Goal: Task Accomplishment & Management: Manage account settings

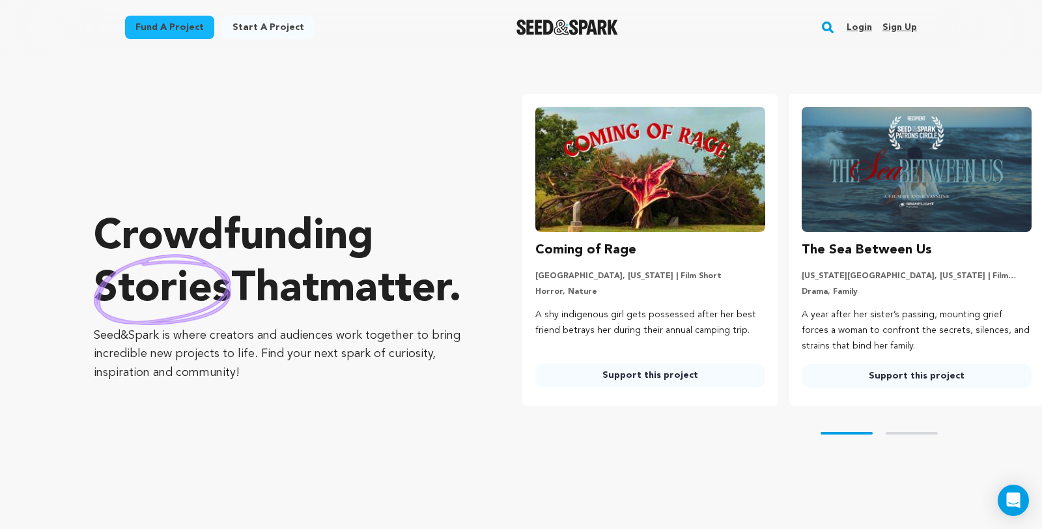
click at [872, 31] on link "Login" at bounding box center [859, 27] width 25 height 21
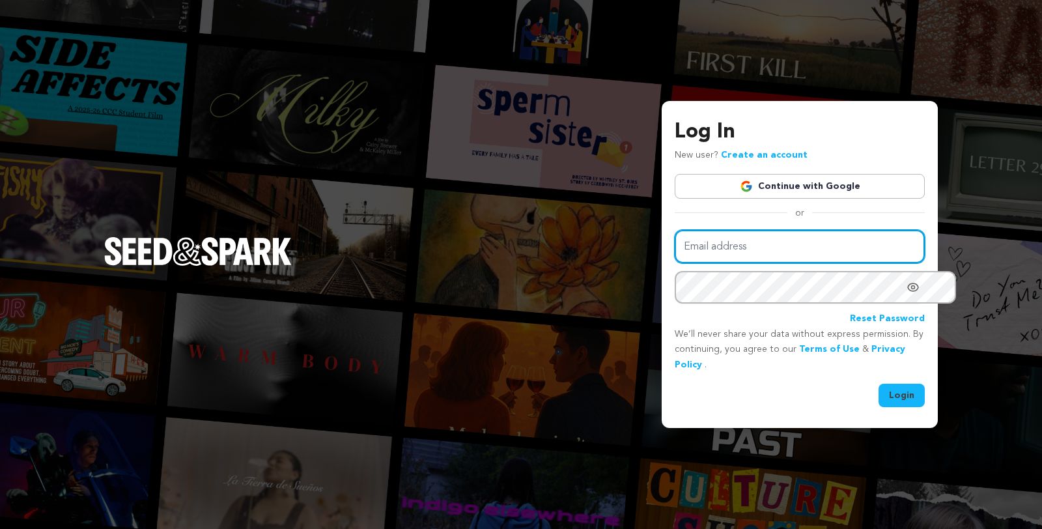
type input "juliacampanelli@gmail.com"
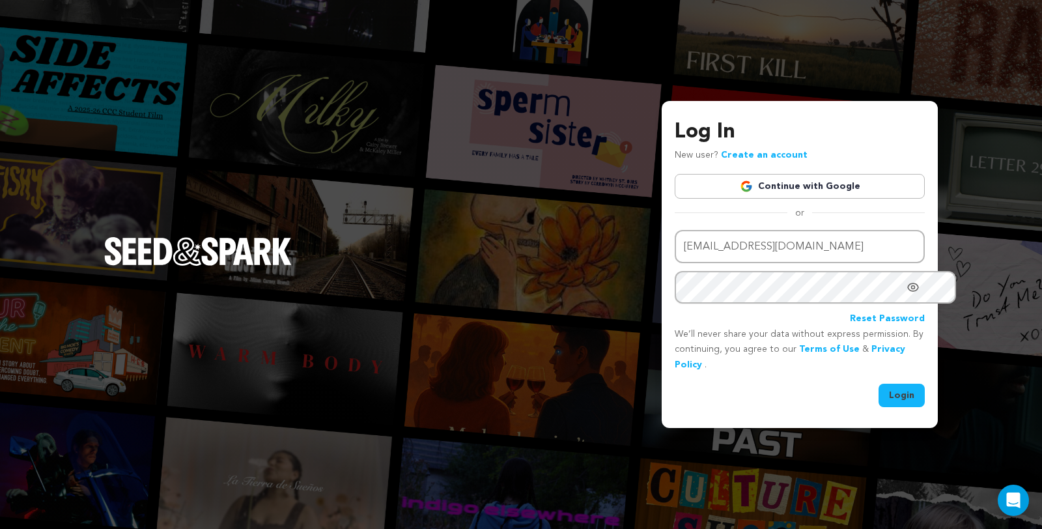
click at [885, 389] on button "Login" at bounding box center [902, 395] width 46 height 23
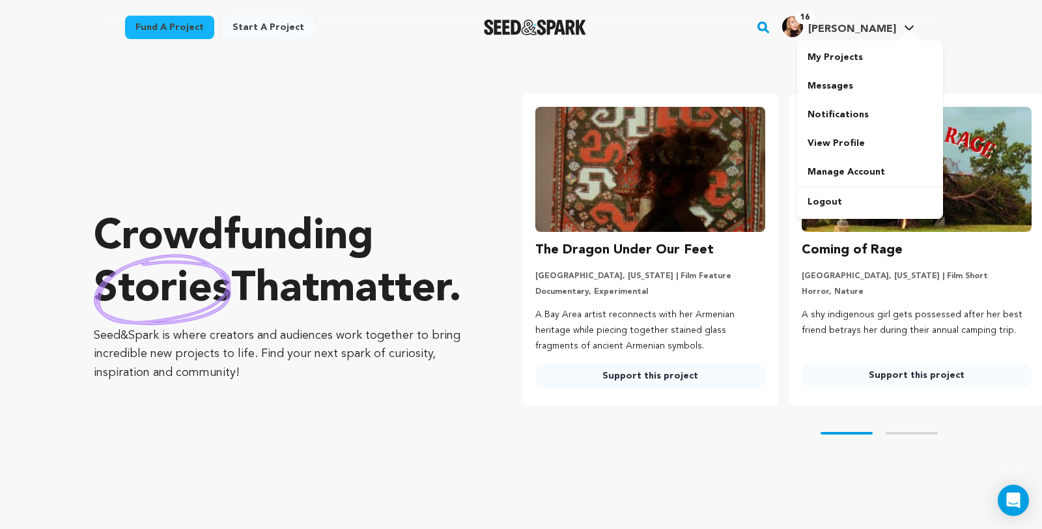
click at [815, 24] on span "16" at bounding box center [805, 17] width 20 height 13
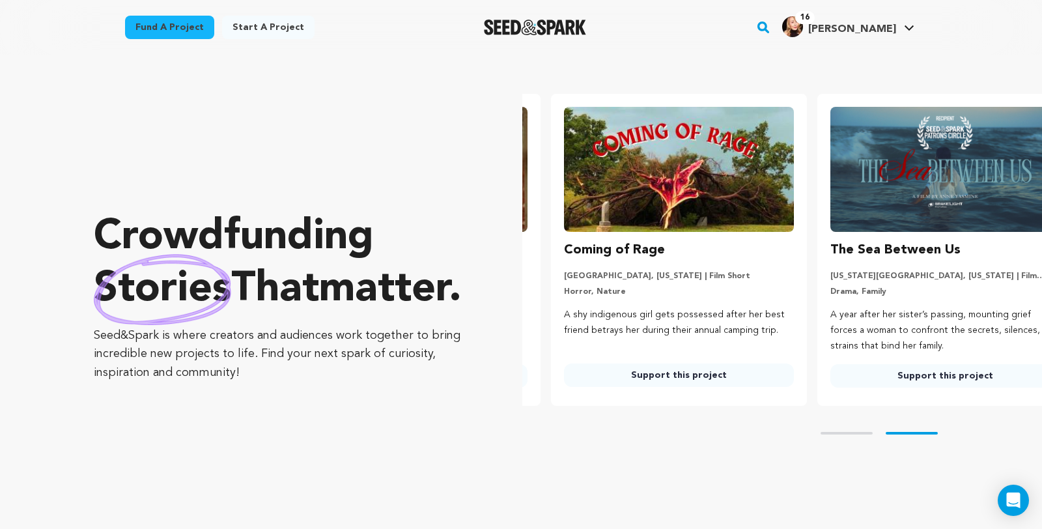
click at [815, 24] on span "16" at bounding box center [805, 17] width 20 height 13
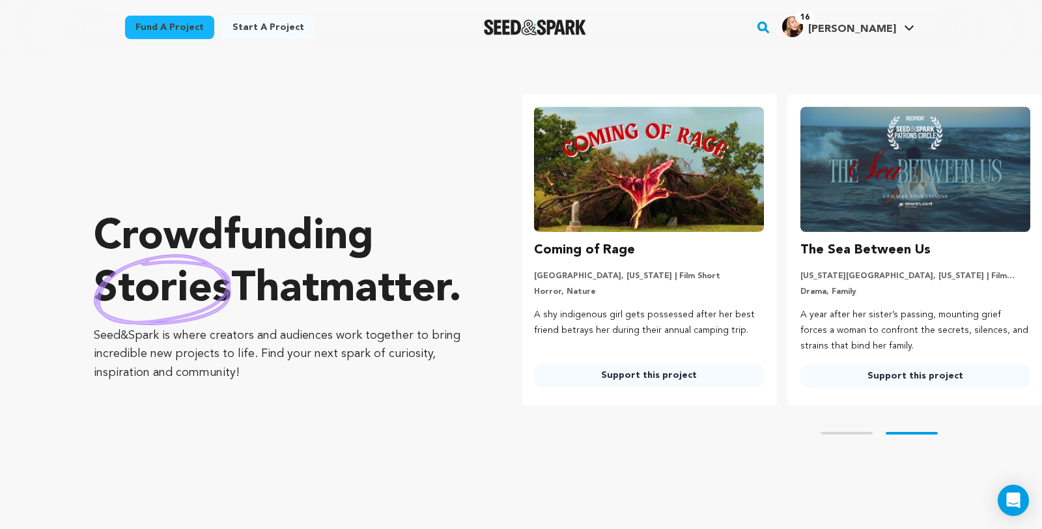
scroll to position [0, 274]
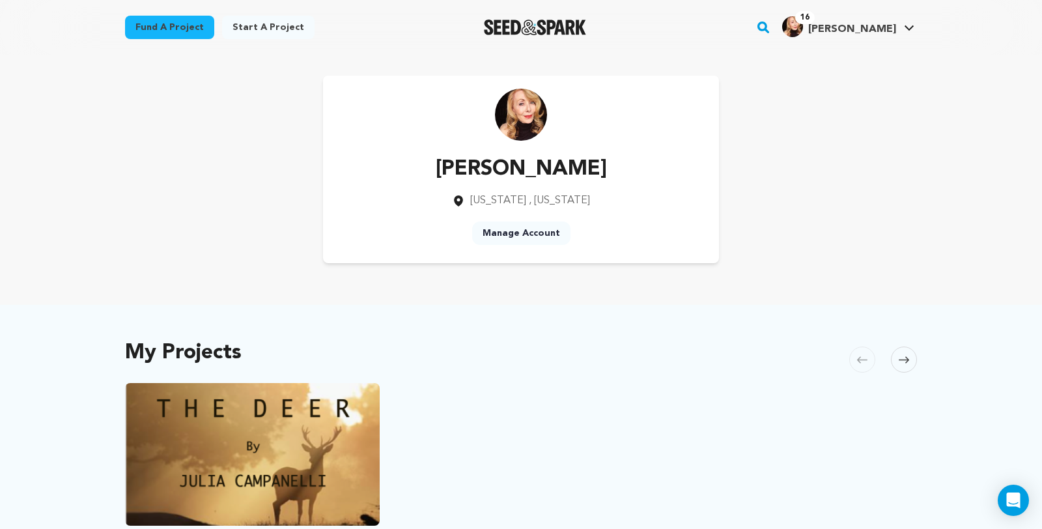
click at [815, 24] on span "16" at bounding box center [805, 17] width 20 height 13
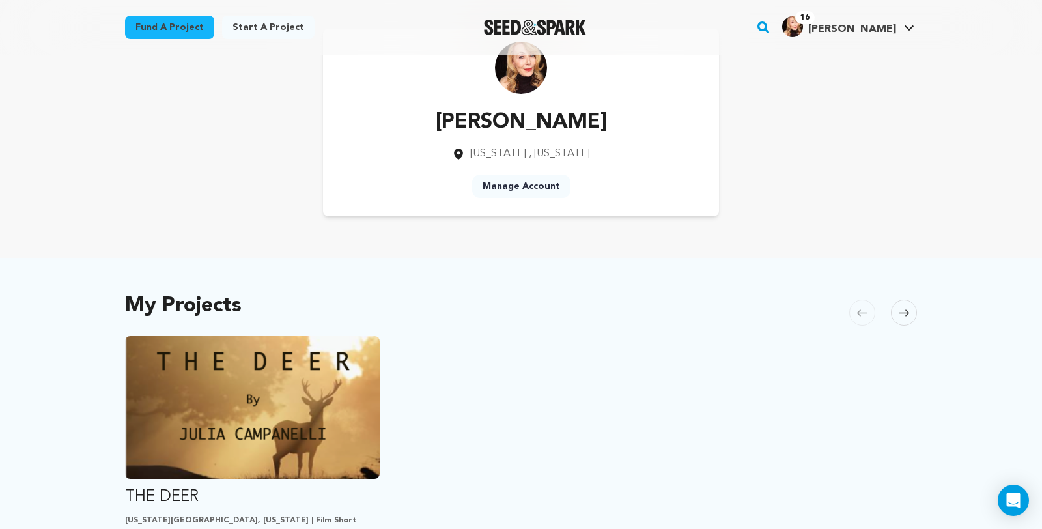
scroll to position [44, 0]
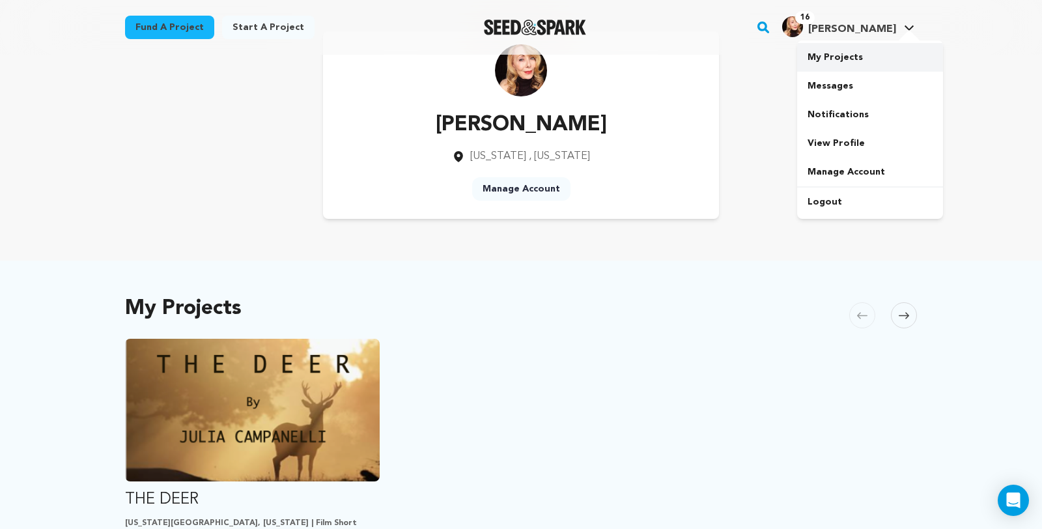
click at [877, 57] on link "My Projects" at bounding box center [870, 57] width 146 height 29
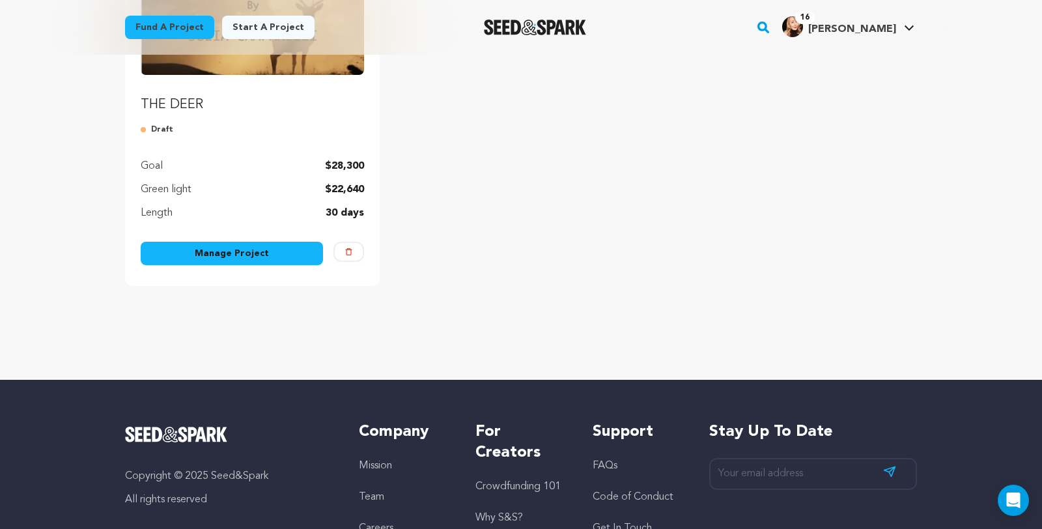
scroll to position [257, 0]
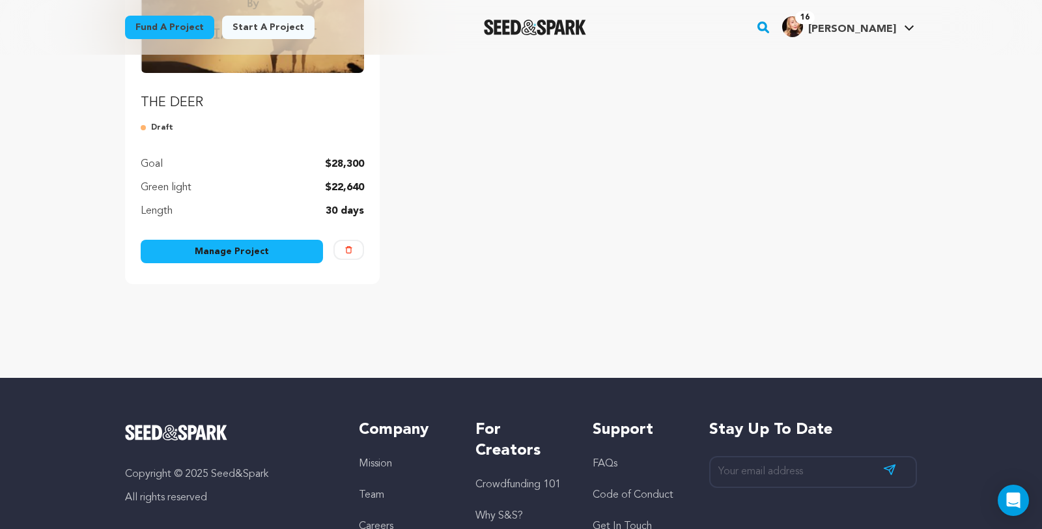
click at [267, 263] on link "Manage Project" at bounding box center [232, 251] width 182 height 23
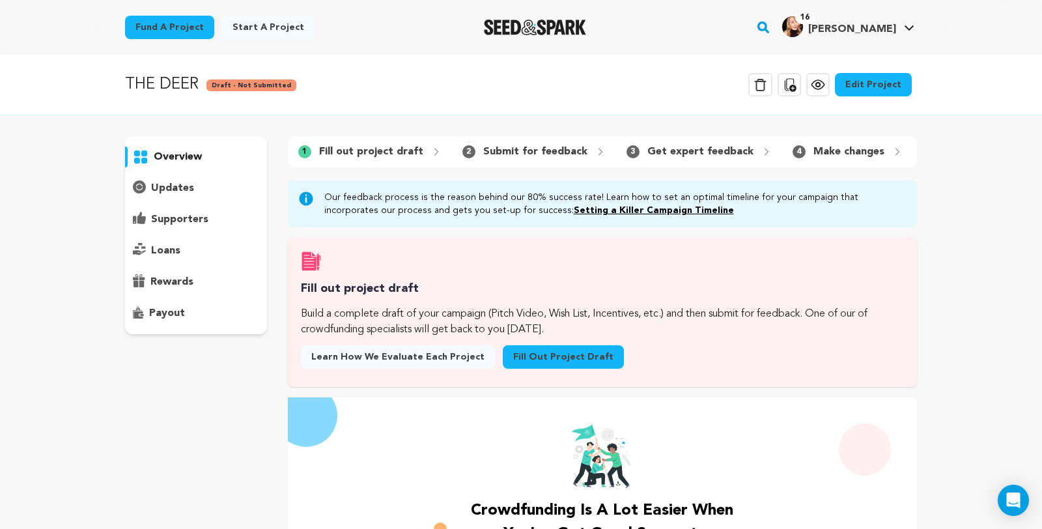
click at [912, 94] on link "Edit Project" at bounding box center [873, 84] width 77 height 23
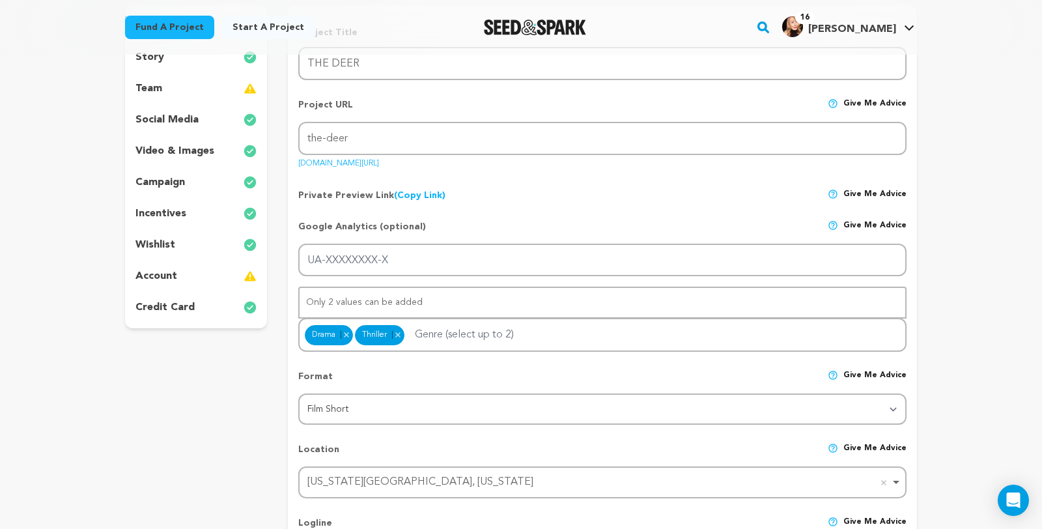
scroll to position [172, 0]
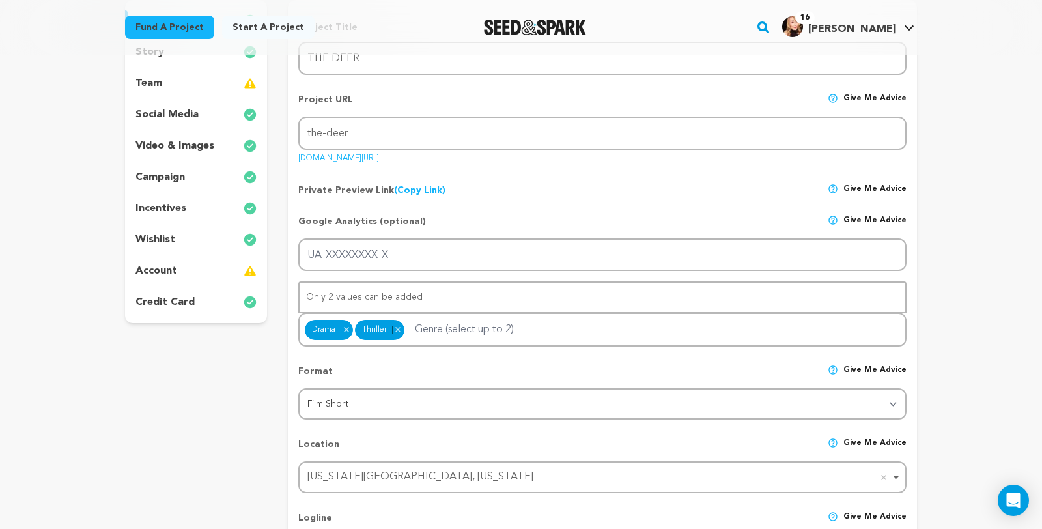
click at [136, 91] on p "team" at bounding box center [149, 84] width 27 height 16
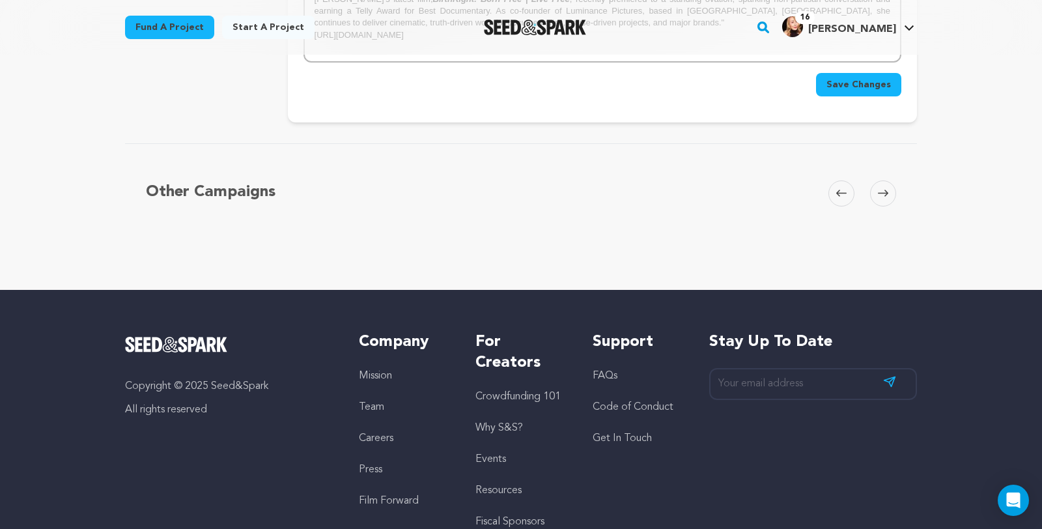
scroll to position [2470, 0]
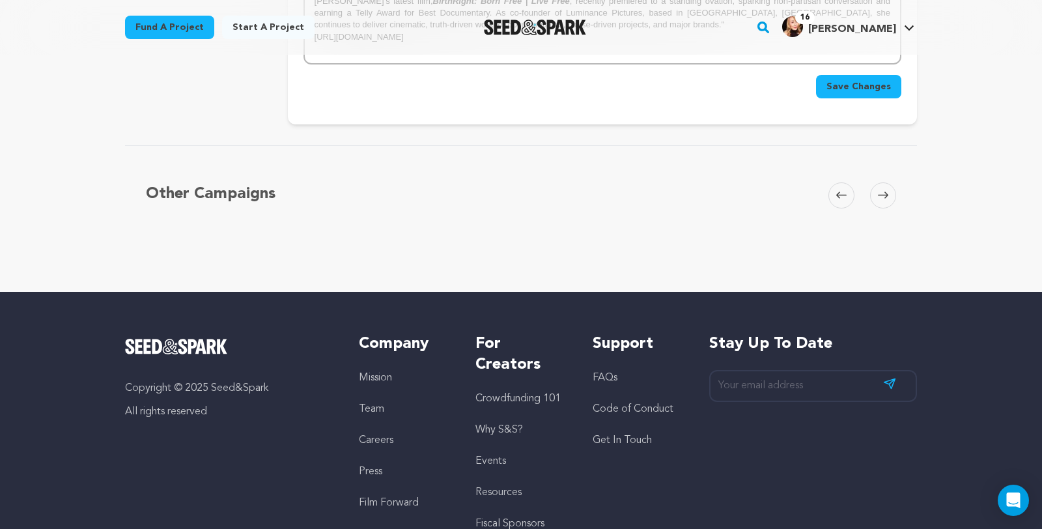
click at [891, 93] on span "Save Changes" at bounding box center [859, 86] width 64 height 13
